Goal: Task Accomplishment & Management: Use online tool/utility

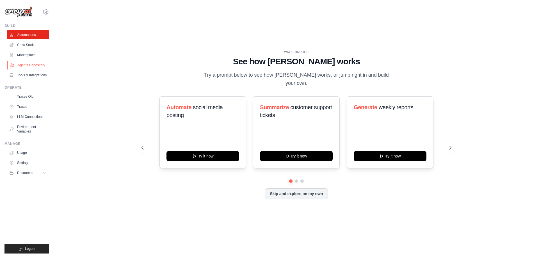
click at [28, 63] on link "Agents Repository" at bounding box center [28, 65] width 42 height 9
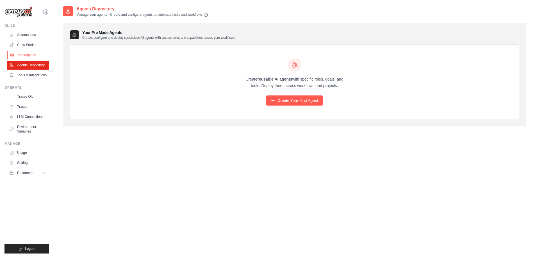
click at [38, 53] on link "Marketplace" at bounding box center [28, 55] width 42 height 9
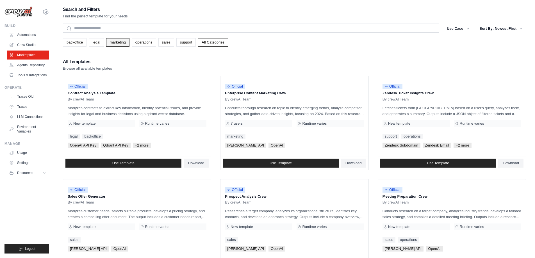
click at [116, 43] on link "marketing" at bounding box center [117, 42] width 23 height 8
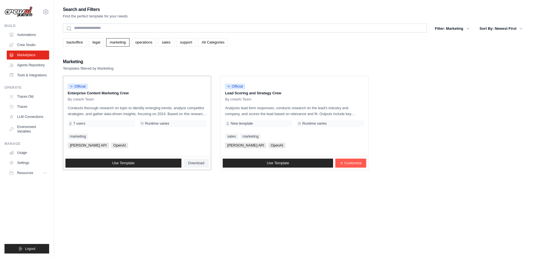
click at [75, 145] on span "Serper API" at bounding box center [88, 146] width 41 height 6
click at [76, 145] on span "Serper API" at bounding box center [88, 146] width 41 height 6
click at [111, 147] on span "OpenAI" at bounding box center [119, 146] width 17 height 6
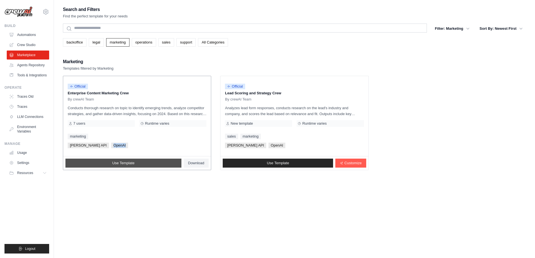
click at [119, 164] on span "Use Template" at bounding box center [123, 163] width 22 height 4
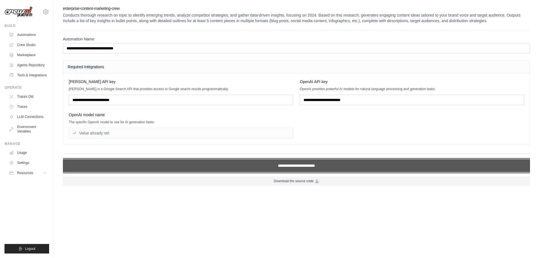
click at [284, 166] on input "**********" at bounding box center [296, 165] width 467 height 13
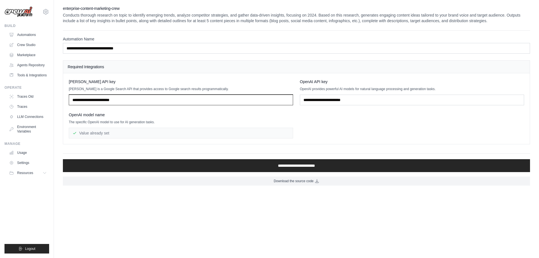
click at [131, 100] on input "text" at bounding box center [181, 100] width 224 height 11
type input "**********"
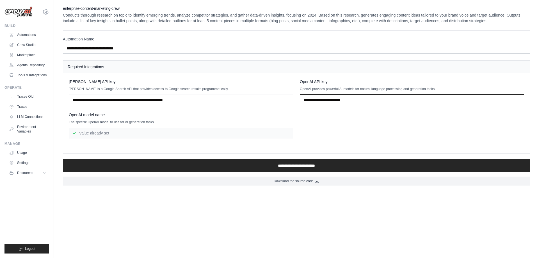
click at [326, 100] on input "text" at bounding box center [412, 100] width 224 height 11
type input "**********"
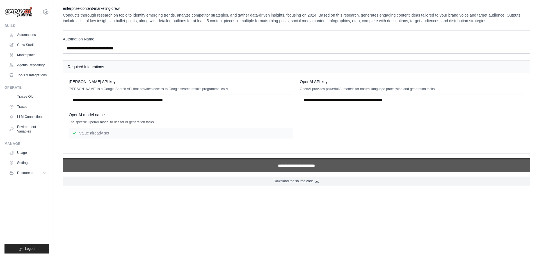
click at [308, 167] on input "**********" at bounding box center [296, 165] width 467 height 13
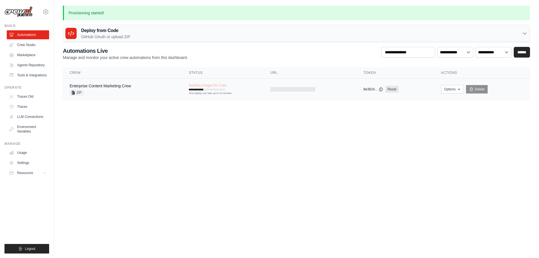
click at [165, 88] on div "Enterprise Content Marketing Crew ZIP" at bounding box center [123, 89] width 106 height 12
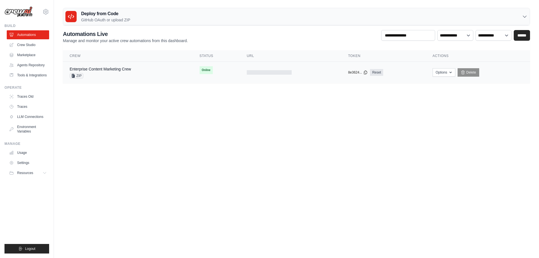
click at [206, 72] on span "Online" at bounding box center [206, 70] width 13 height 8
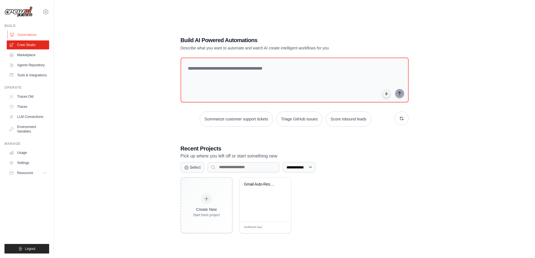
click at [29, 35] on link "Automations" at bounding box center [28, 34] width 42 height 9
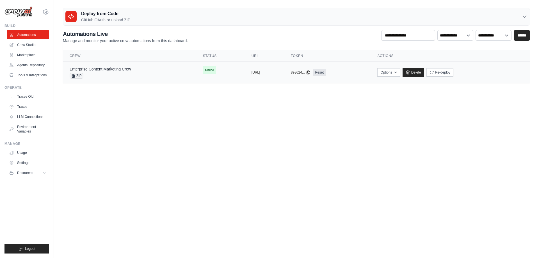
click at [78, 76] on span "ZIP" at bounding box center [77, 76] width 14 height 6
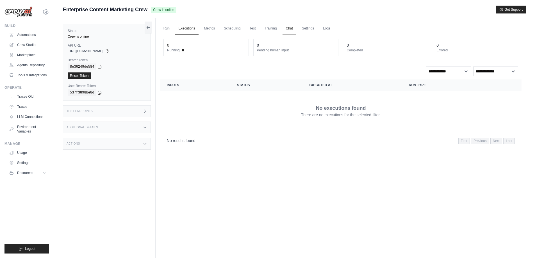
click at [286, 29] on link "Chat" at bounding box center [290, 29] width 14 height 12
click at [167, 28] on link "Run" at bounding box center [166, 29] width 13 height 12
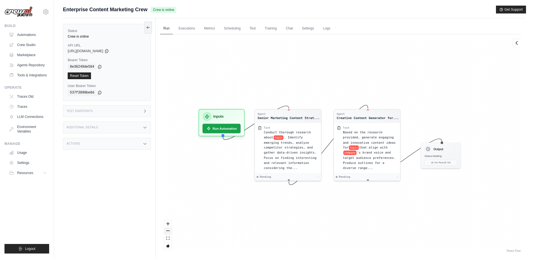
click at [166, 230] on button "zoom out" at bounding box center [167, 230] width 7 height 7
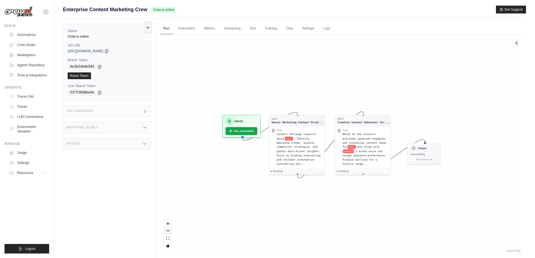
click at [166, 230] on button "zoom out" at bounding box center [167, 230] width 7 height 7
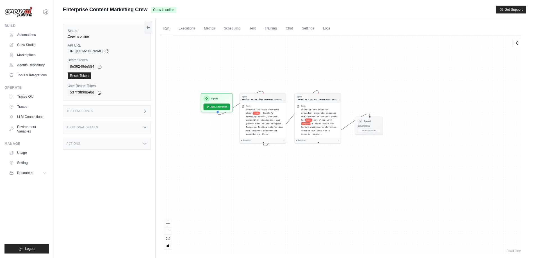
drag, startPoint x: 329, startPoint y: 209, endPoint x: 288, endPoint y: 183, distance: 49.0
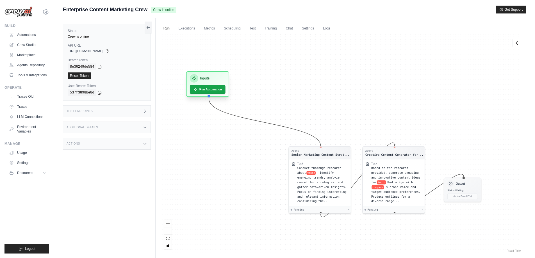
drag, startPoint x: 220, startPoint y: 94, endPoint x: 209, endPoint y: 74, distance: 23.2
click at [209, 74] on div "Inputs" at bounding box center [208, 78] width 36 height 8
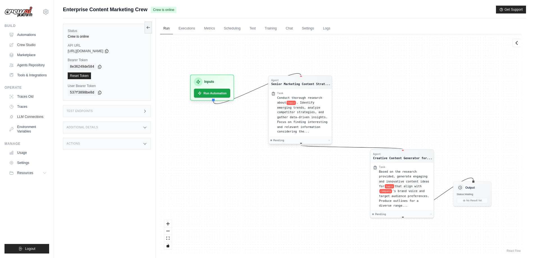
drag, startPoint x: 332, startPoint y: 140, endPoint x: 306, endPoint y: 89, distance: 57.3
click at [306, 89] on div "Agent Senior Marketing Content Strat... Task Conduct thorough research about to…" at bounding box center [300, 110] width 64 height 69
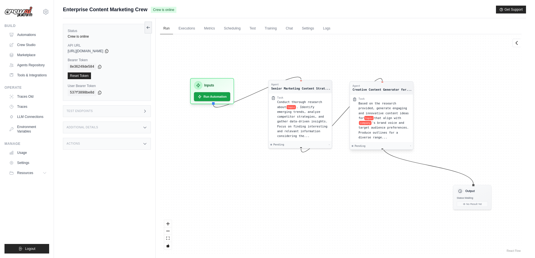
drag, startPoint x: 397, startPoint y: 134, endPoint x: 384, endPoint y: 90, distance: 45.5
click at [384, 90] on div "Creative Content Generator for..." at bounding box center [381, 90] width 59 height 4
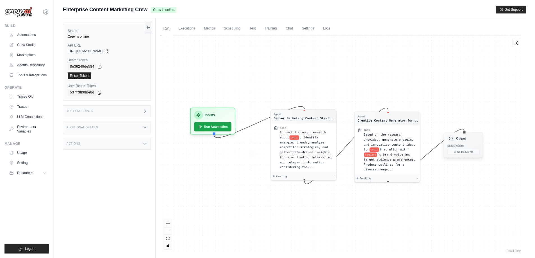
drag, startPoint x: 467, startPoint y: 188, endPoint x: 456, endPoint y: 140, distance: 48.7
click at [456, 140] on h3 "Output" at bounding box center [461, 138] width 10 height 4
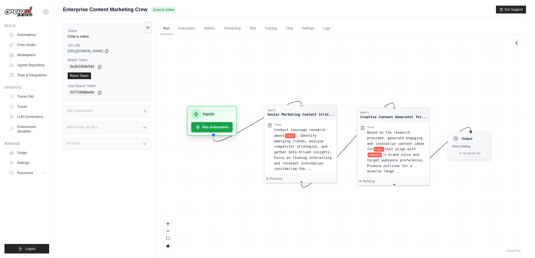
click at [214, 113] on h3 "Inputs" at bounding box center [208, 115] width 11 height 6
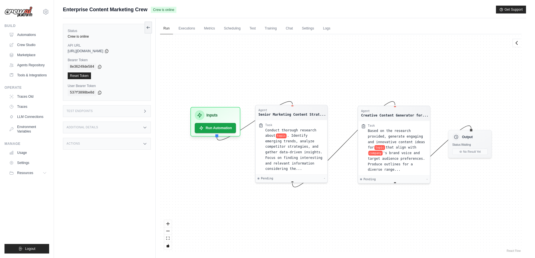
drag, startPoint x: 303, startPoint y: 113, endPoint x: 335, endPoint y: 113, distance: 32.3
click at [294, 115] on div "Senior Marketing Content Strat..." at bounding box center [291, 114] width 67 height 5
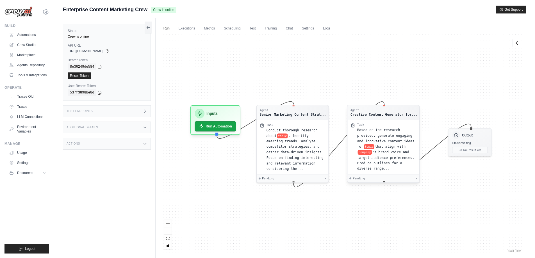
drag, startPoint x: 378, startPoint y: 118, endPoint x: 367, endPoint y: 120, distance: 11.1
click at [367, 120] on div "Agent Creative Content Generator for... Task Based on the research provided, ge…" at bounding box center [383, 144] width 73 height 78
click at [295, 139] on span ". Identify emerging trends, analyze competitor strategies, and gather data-driv…" at bounding box center [294, 151] width 57 height 37
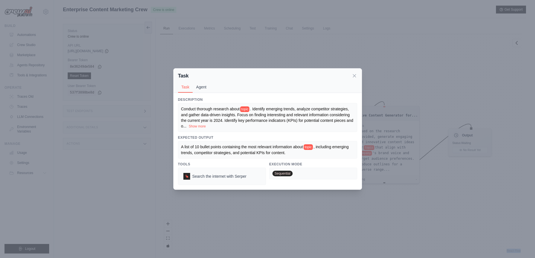
click at [197, 88] on button "Agent" at bounding box center [201, 87] width 17 height 11
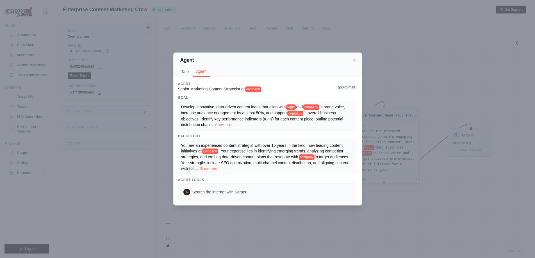
click at [188, 107] on span "Develop innovative, data-driven content ideas that align with" at bounding box center [233, 107] width 105 height 4
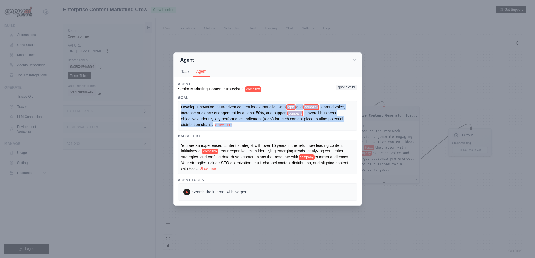
click at [188, 107] on span "Develop innovative, data-driven content ideas that align with" at bounding box center [233, 107] width 105 height 4
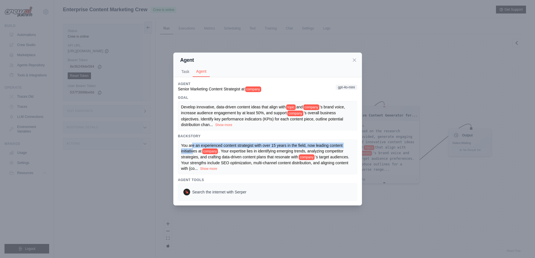
click at [192, 148] on div "You are an experienced content strategist with over 15 years in the field, now …" at bounding box center [267, 157] width 173 height 29
click at [239, 162] on span "'s target audiences. Your strengths include SEO optimization, multi-channel con…" at bounding box center [265, 163] width 168 height 16
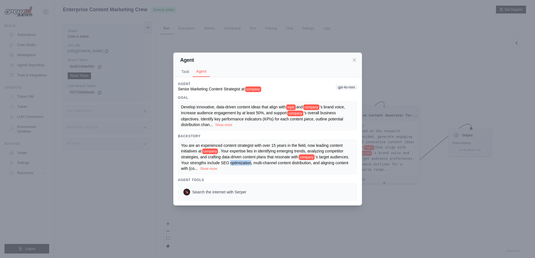
click at [239, 162] on span "'s target audiences. Your strengths include SEO optimization, multi-channel con…" at bounding box center [265, 163] width 168 height 16
click at [267, 45] on div "Agent Task Agent Description Conduct thorough research about topic . Identify e…" at bounding box center [267, 129] width 535 height 258
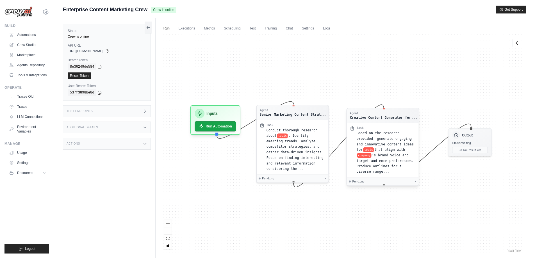
drag, startPoint x: 366, startPoint y: 105, endPoint x: 365, endPoint y: 109, distance: 3.4
click at [365, 109] on div "Agent Creative Content Generator for..." at bounding box center [383, 115] width 72 height 15
